Goal: Task Accomplishment & Management: Manage account settings

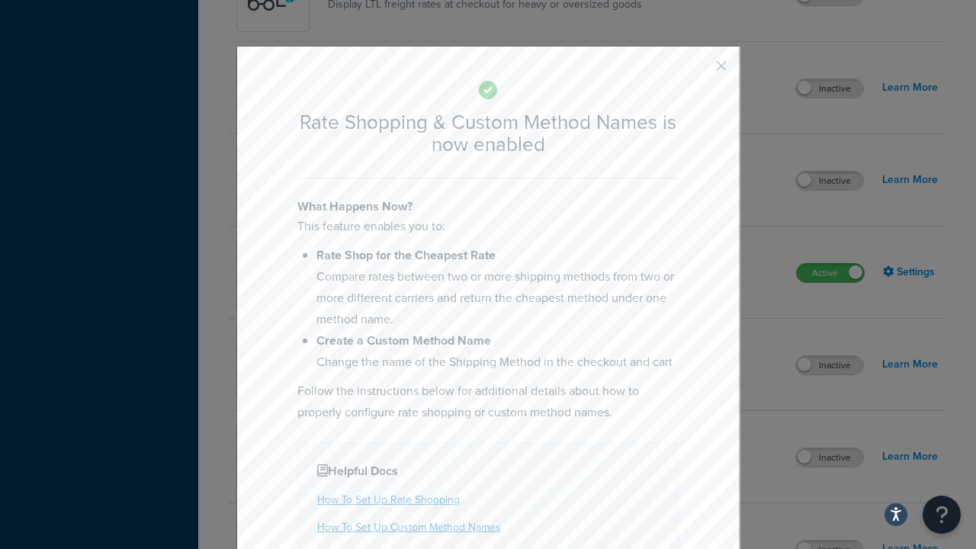
click at [698, 71] on button "button" at bounding box center [699, 71] width 4 height 4
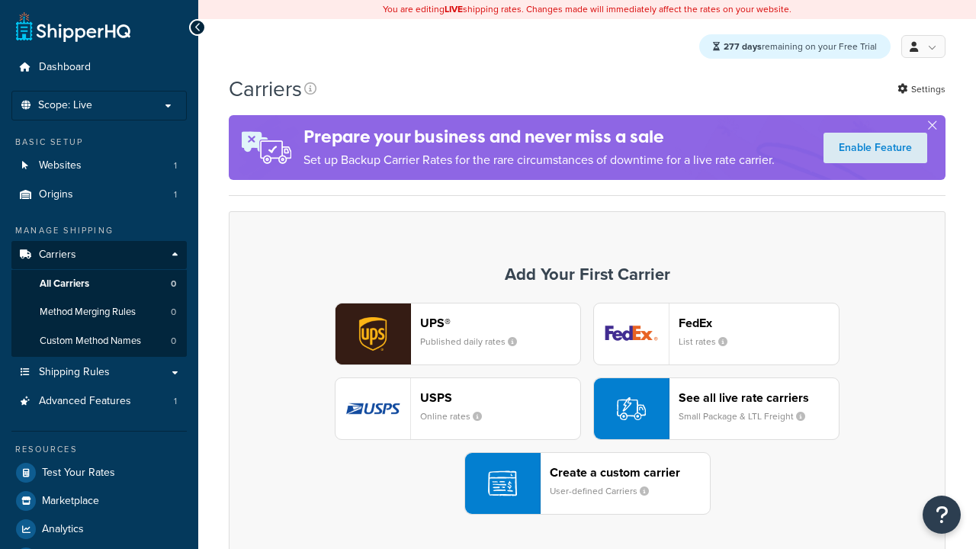
click at [587, 409] on div "UPS® Published daily rates FedEx List rates USPS Online rates See all live rate…" at bounding box center [587, 409] width 685 height 212
click at [716, 409] on div "See all live rate carriers Small Package & LTL Freight" at bounding box center [759, 408] width 160 height 37
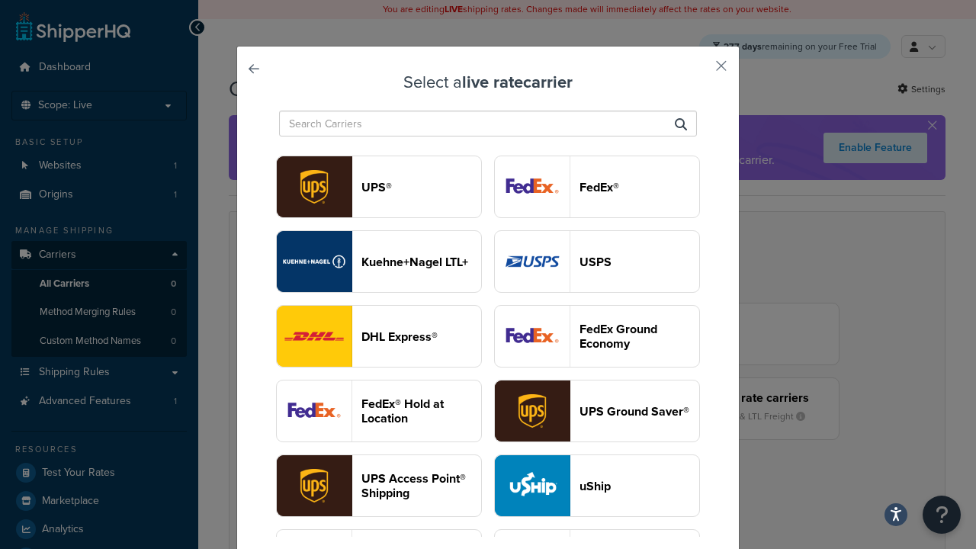
click at [597, 255] on header "USPS" at bounding box center [639, 262] width 120 height 14
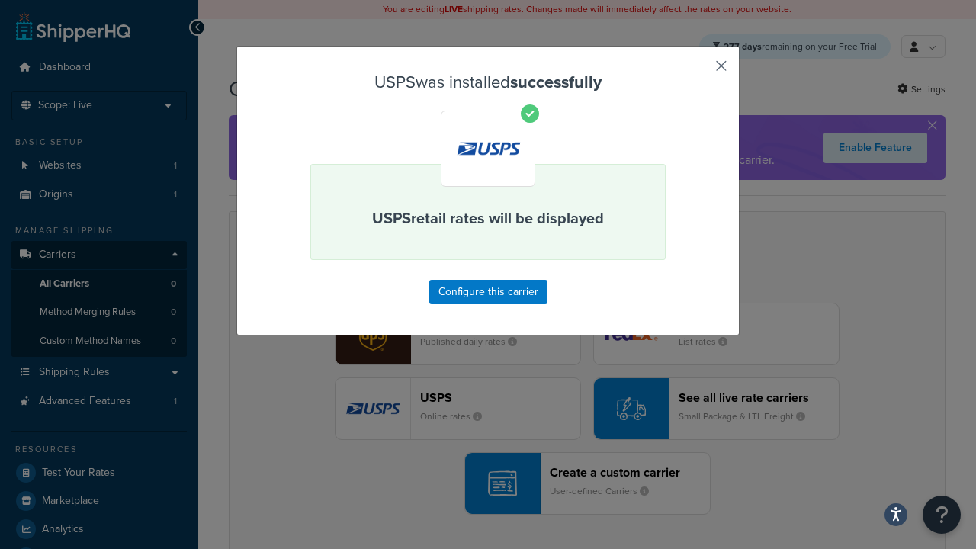
click at [698, 71] on button "button" at bounding box center [699, 71] width 4 height 4
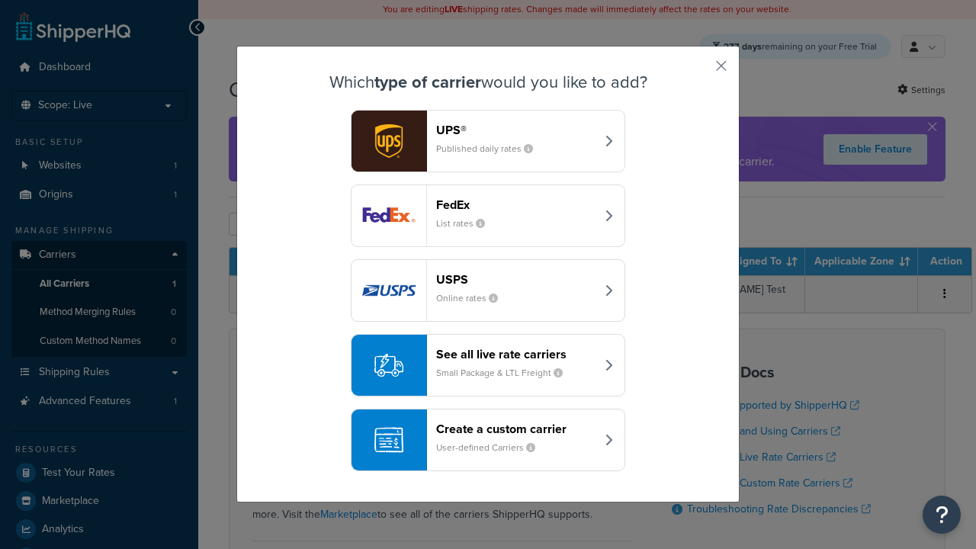
click at [488, 366] on div "See all live rate carriers Small Package & LTL Freight" at bounding box center [515, 365] width 159 height 37
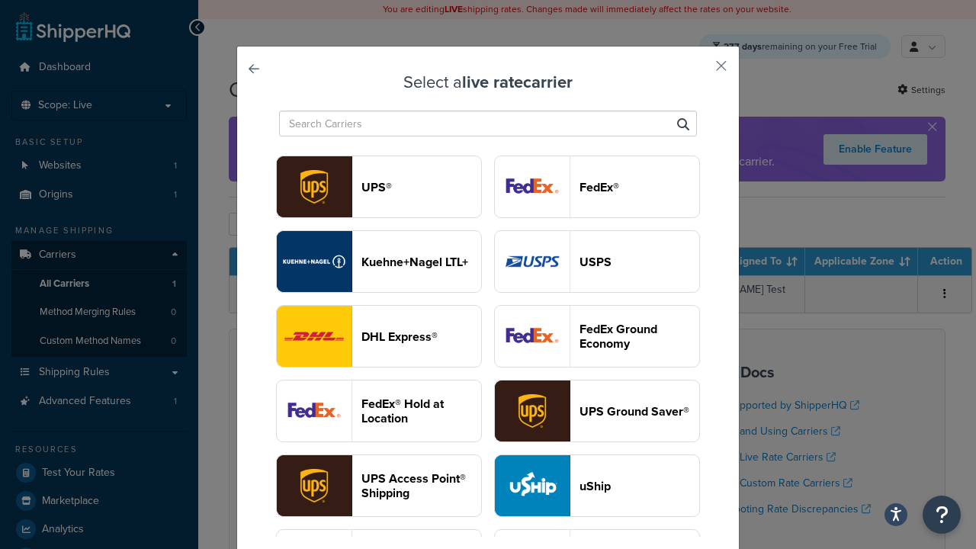
click at [597, 188] on header "FedEx®" at bounding box center [639, 187] width 120 height 14
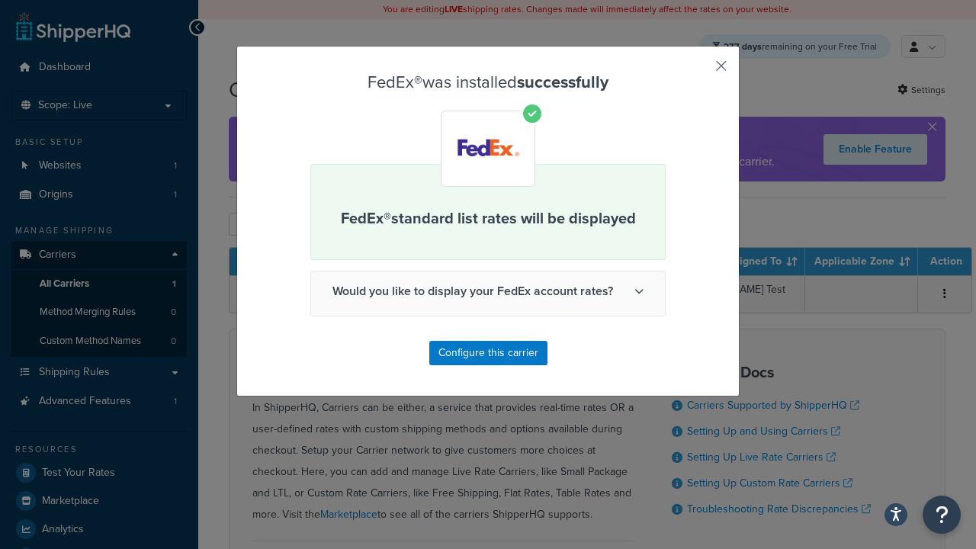
click at [698, 71] on button "button" at bounding box center [699, 71] width 4 height 4
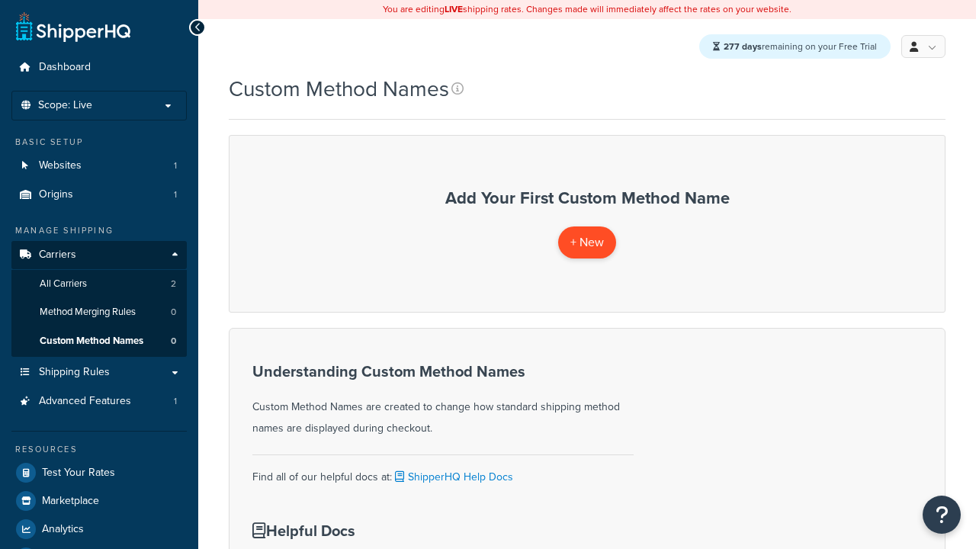
click at [586, 242] on span "+ New" at bounding box center [587, 242] width 34 height 18
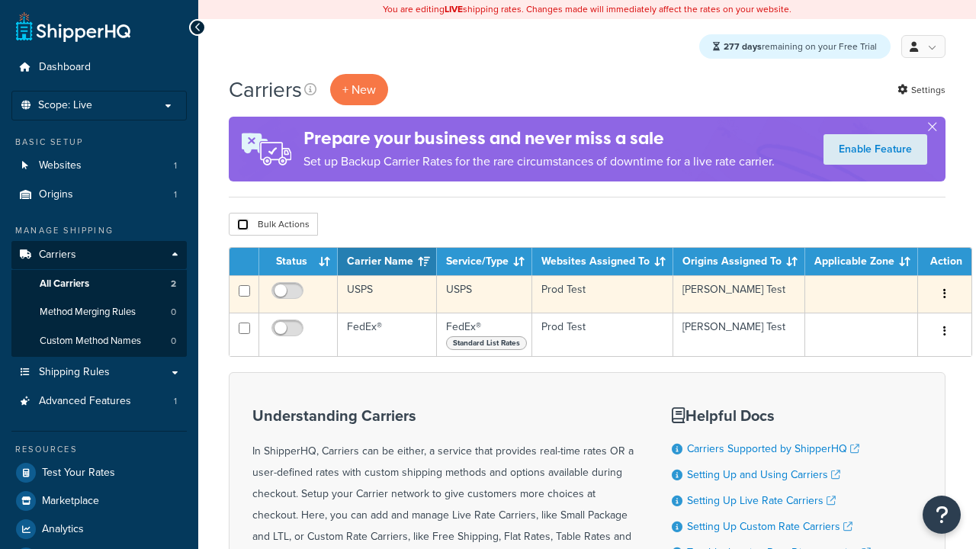
click at [242, 226] on input "checkbox" at bounding box center [242, 224] width 11 height 11
checkbox input "true"
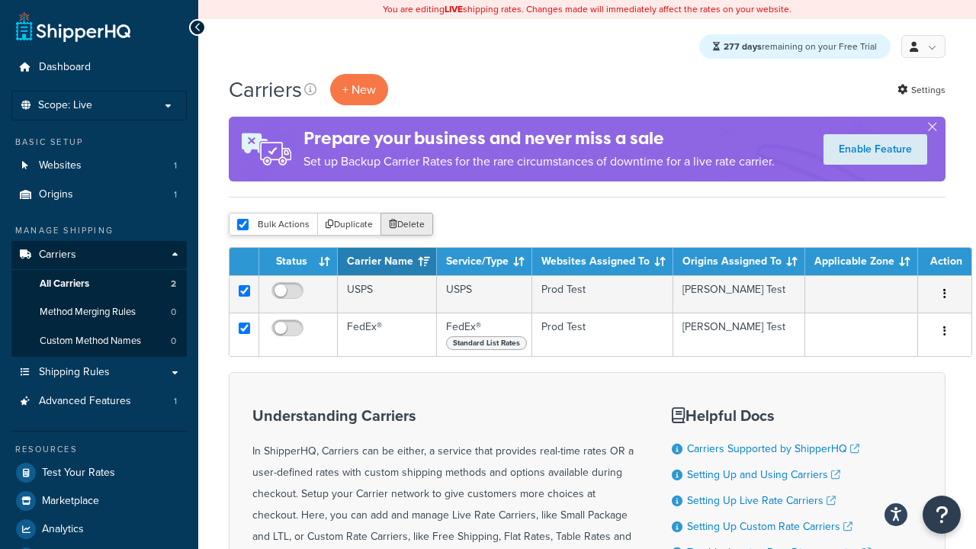
click at [406, 226] on button "Delete" at bounding box center [406, 224] width 53 height 23
